Goal: Information Seeking & Learning: Learn about a topic

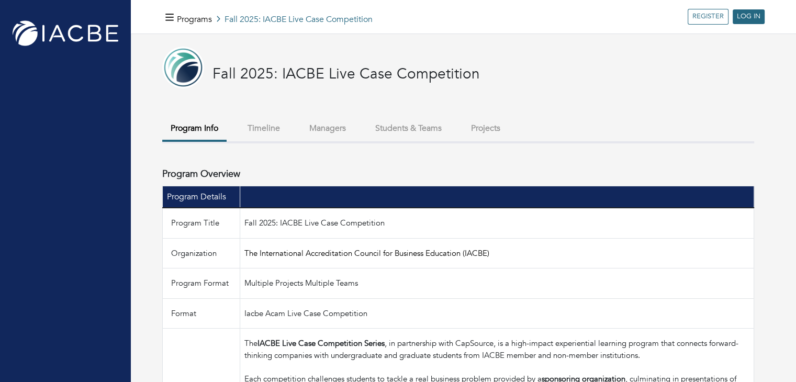
click at [437, 129] on button "Students & Teams" at bounding box center [408, 128] width 83 height 22
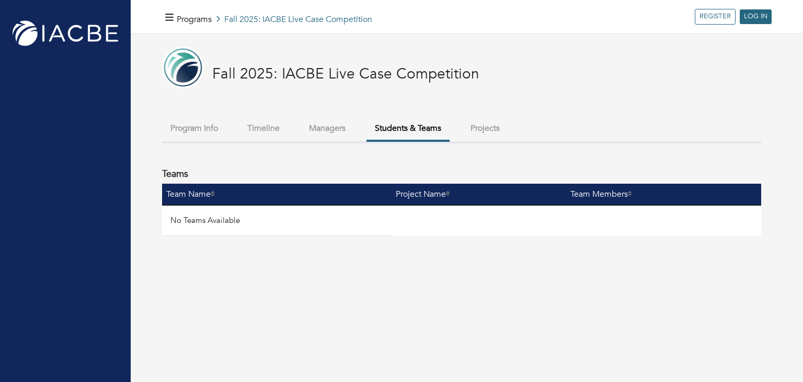
click at [480, 135] on button "Projects" at bounding box center [485, 128] width 46 height 22
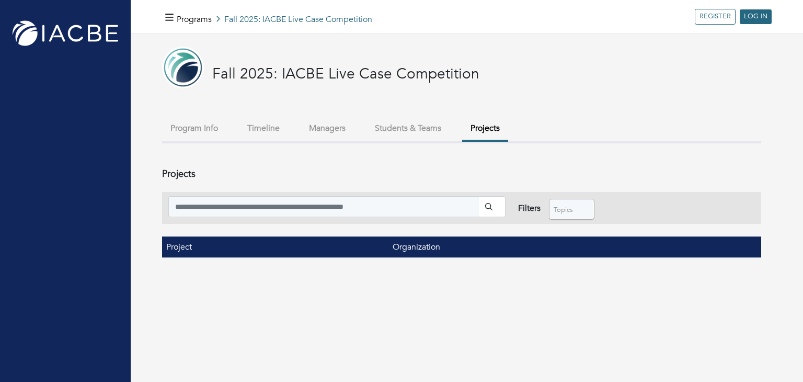
click at [342, 124] on button "Managers" at bounding box center [327, 128] width 53 height 22
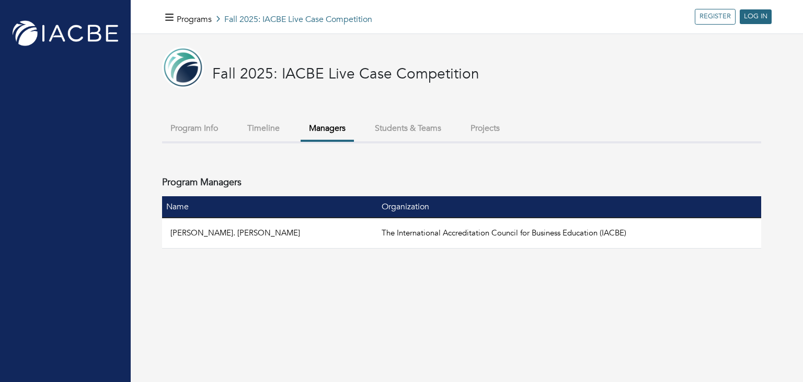
click at [282, 141] on li "Timeline" at bounding box center [263, 129] width 49 height 24
click at [274, 137] on button "Timeline" at bounding box center [263, 128] width 49 height 22
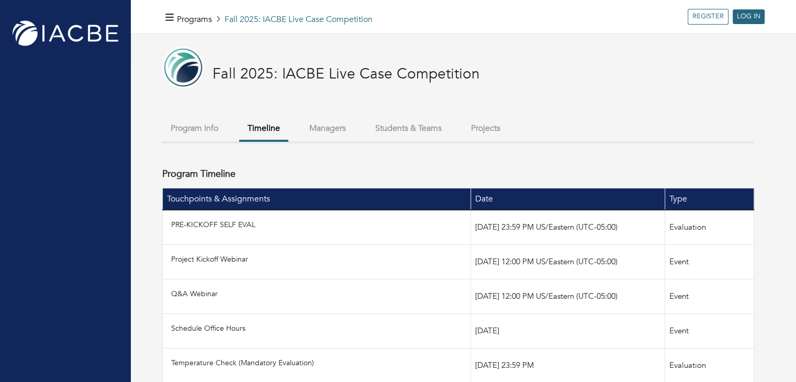
click at [190, 133] on button "Program Info" at bounding box center [194, 128] width 64 height 22
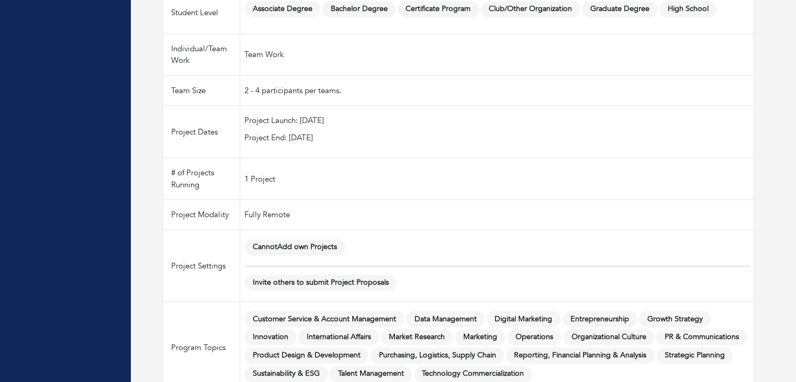
scroll to position [684, 0]
